Goal: Entertainment & Leisure: Consume media (video, audio)

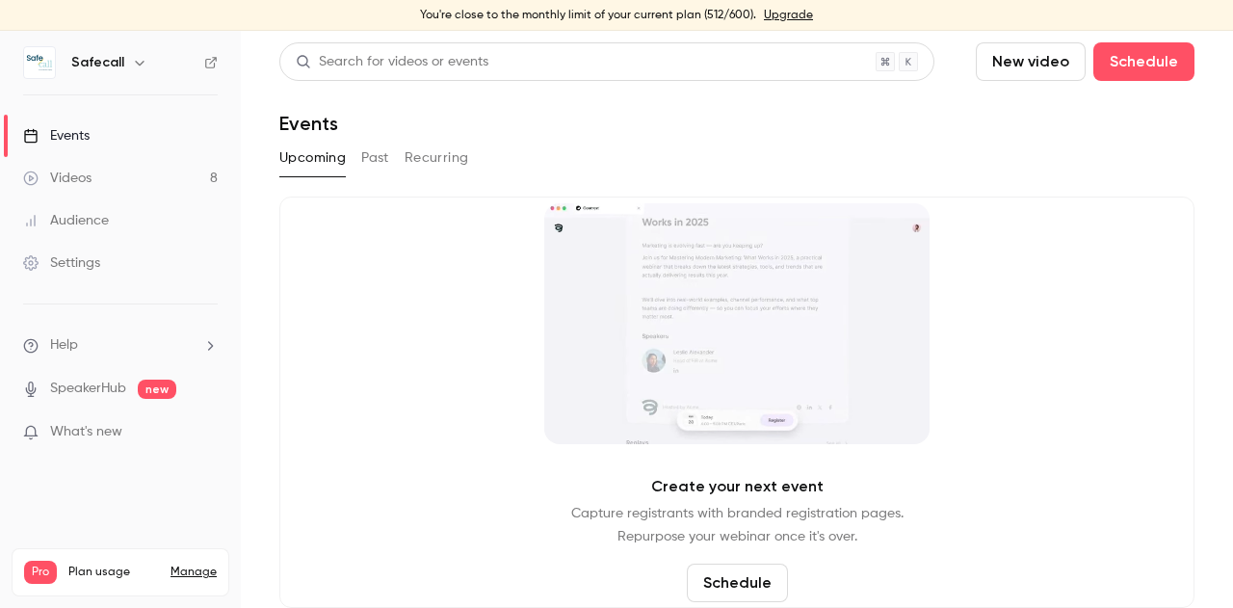
click at [386, 164] on button "Past" at bounding box center [375, 158] width 28 height 31
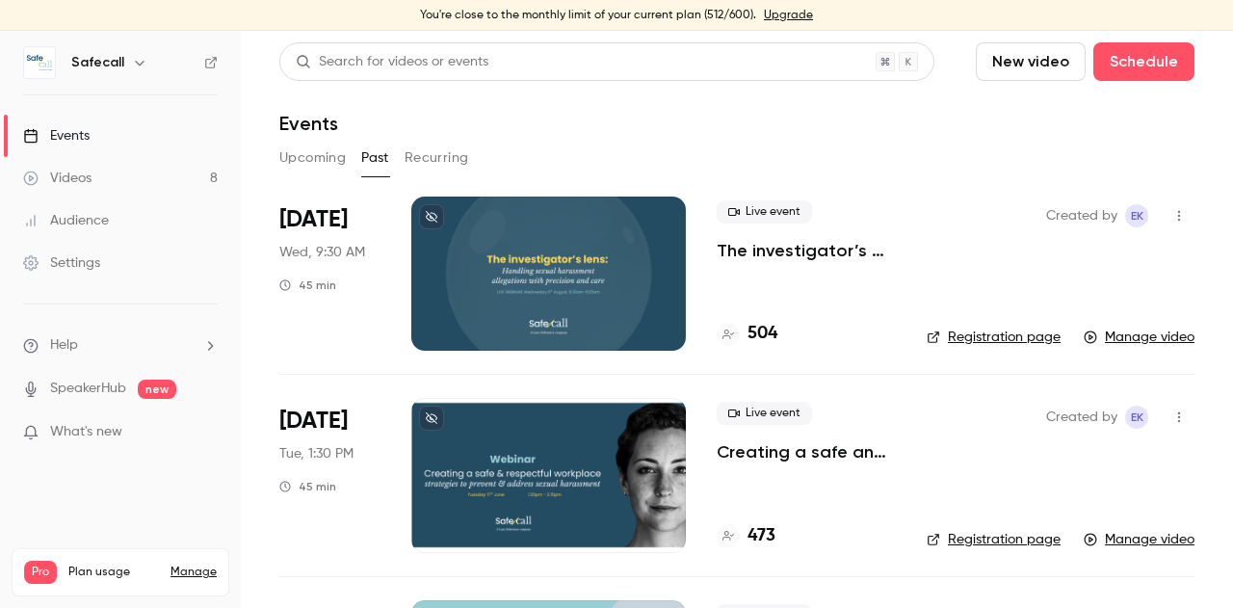
click at [567, 454] on div at bounding box center [548, 475] width 274 height 154
click at [561, 263] on div at bounding box center [548, 273] width 274 height 154
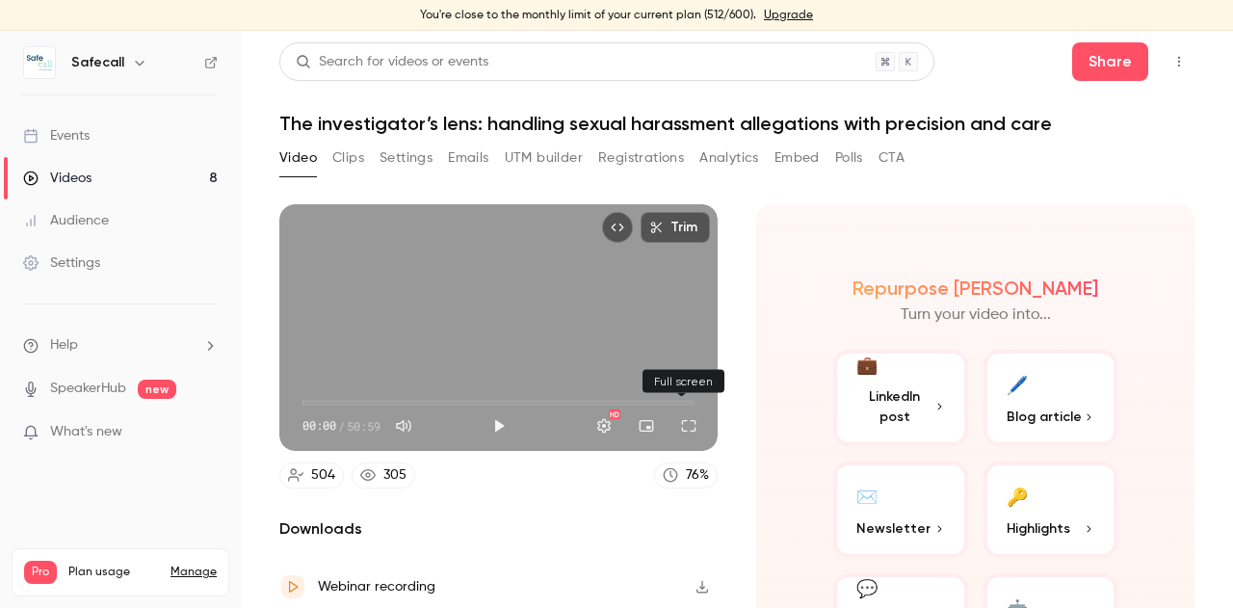
click at [678, 413] on button "Full screen" at bounding box center [688, 425] width 39 height 39
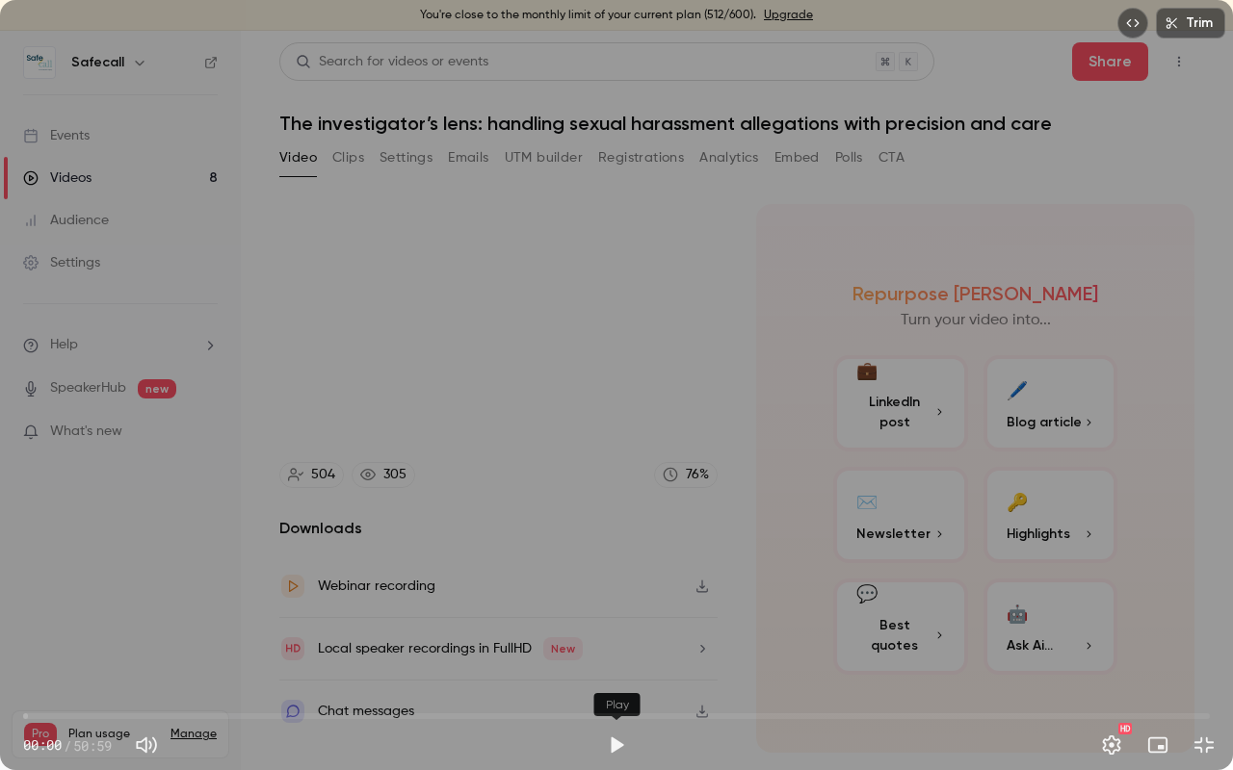
click at [612, 607] on button "Play" at bounding box center [616, 745] width 39 height 39
click at [612, 607] on button "Pause" at bounding box center [616, 745] width 39 height 39
type input "***"
